Goal: Find specific page/section: Find specific page/section

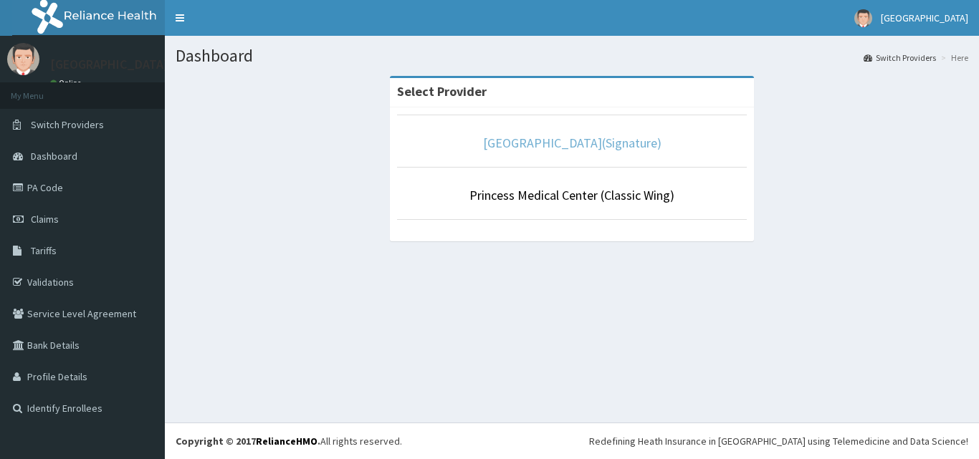
click at [547, 140] on link "[GEOGRAPHIC_DATA](Signature)" at bounding box center [572, 143] width 178 height 16
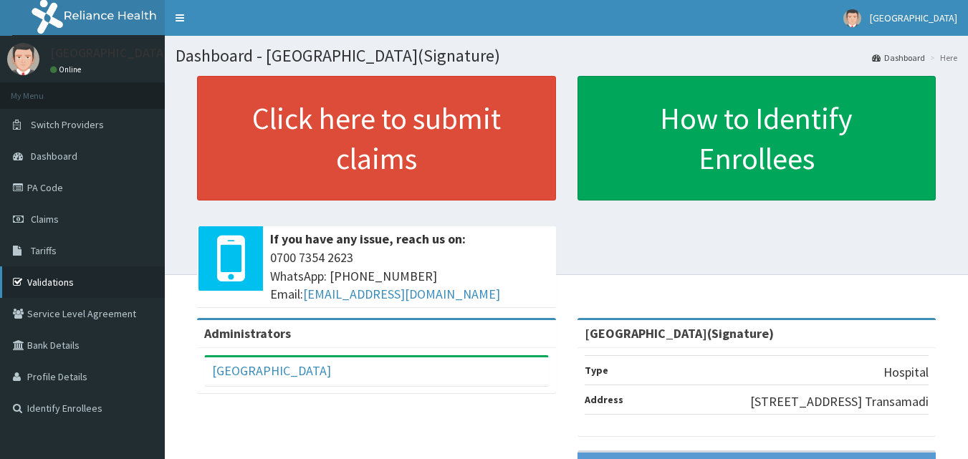
click at [61, 279] on link "Validations" at bounding box center [82, 283] width 165 height 32
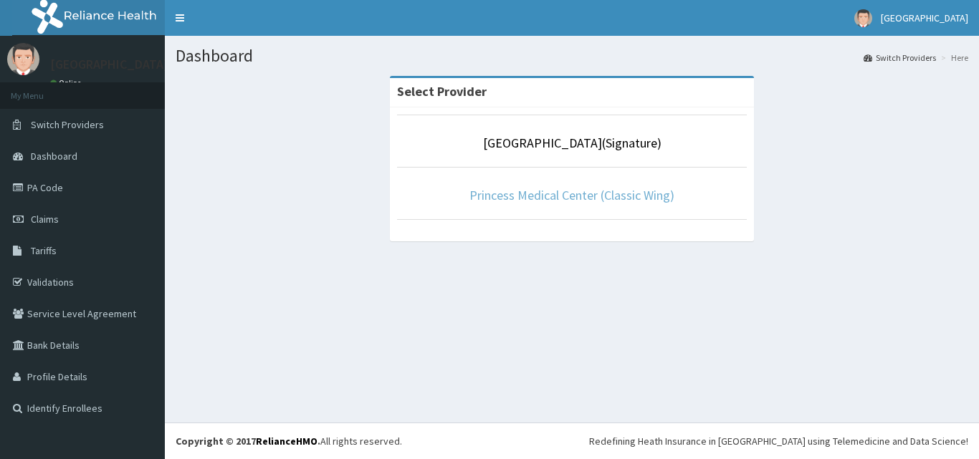
click at [519, 194] on link "Princess Medical Center (Classic Wing)" at bounding box center [571, 195] width 205 height 16
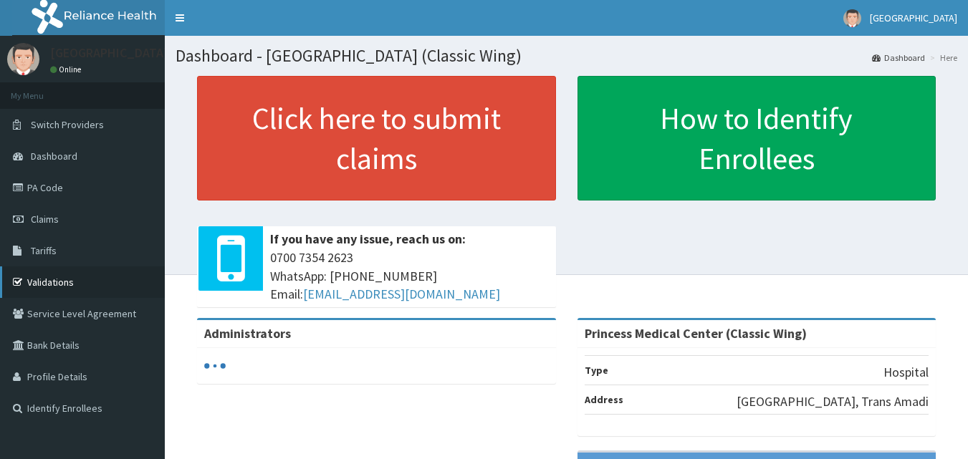
click at [62, 277] on link "Validations" at bounding box center [82, 283] width 165 height 32
